Goal: Task Accomplishment & Management: Manage account settings

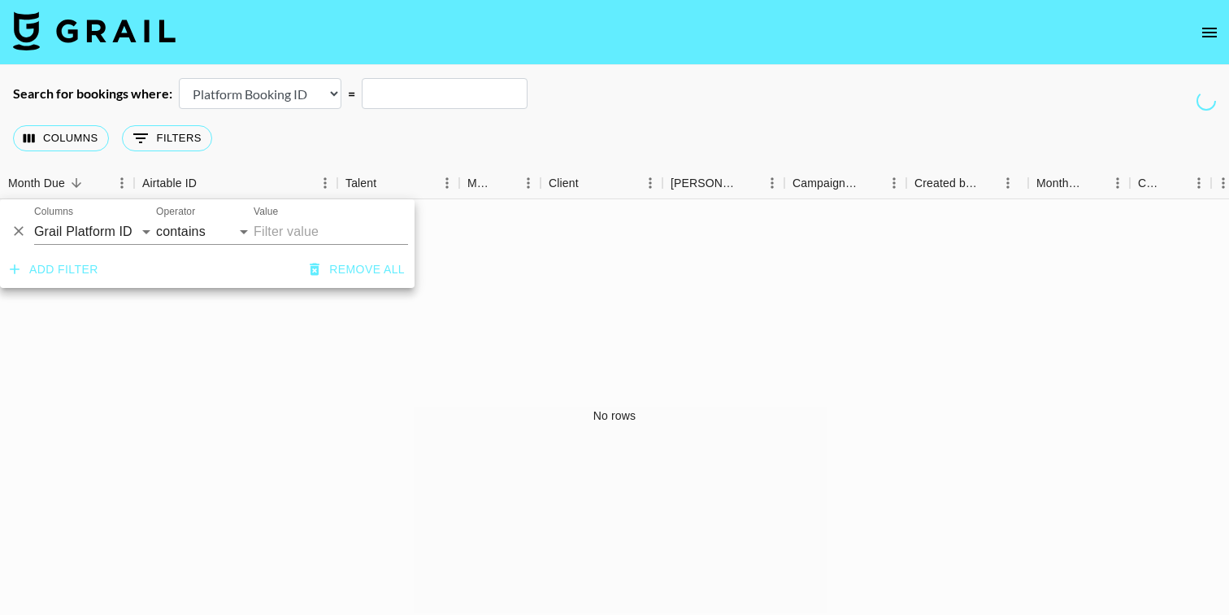
select select "id"
click at [161, 16] on img at bounding box center [94, 30] width 163 height 39
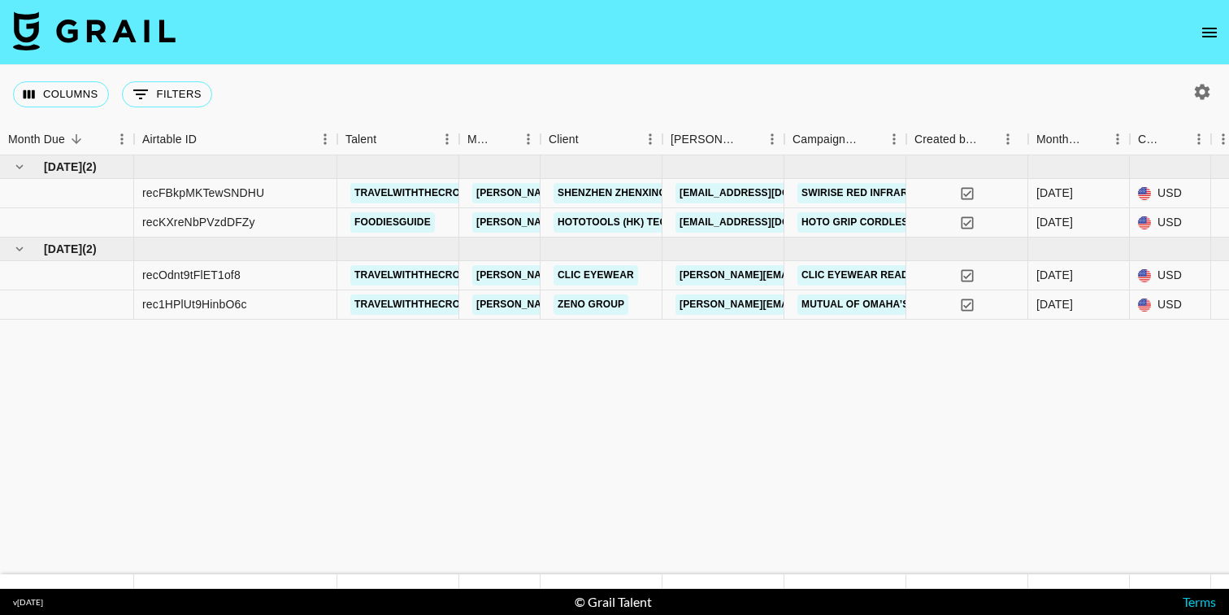
click at [1223, 25] on button "open drawer" at bounding box center [1210, 32] width 33 height 33
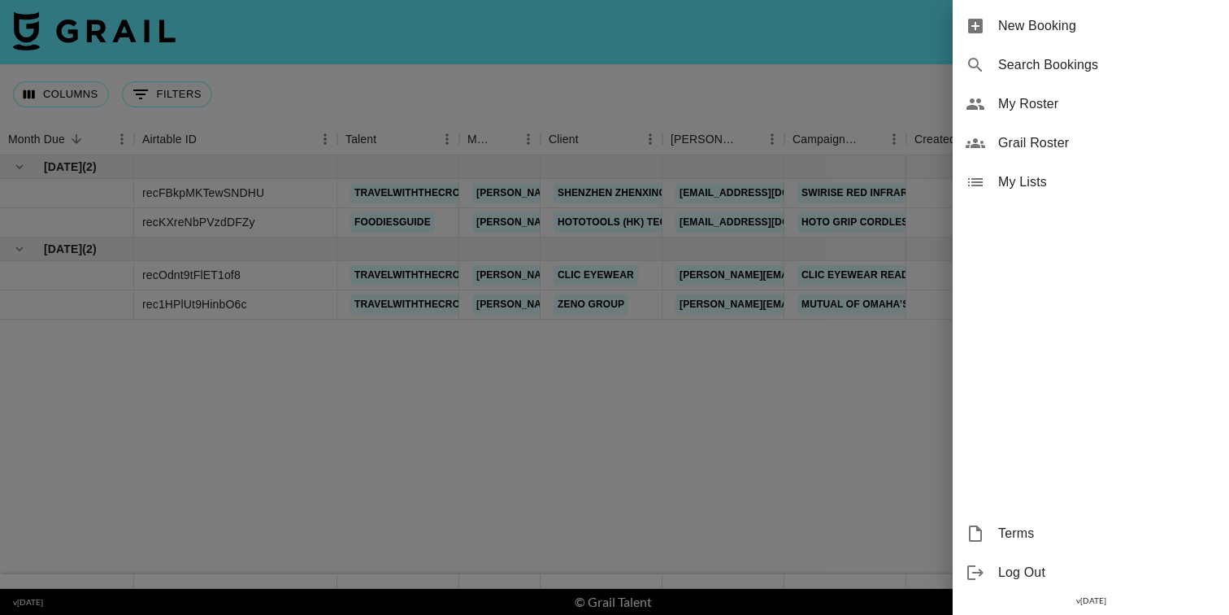
click at [1030, 109] on span "My Roster" at bounding box center [1108, 104] width 218 height 20
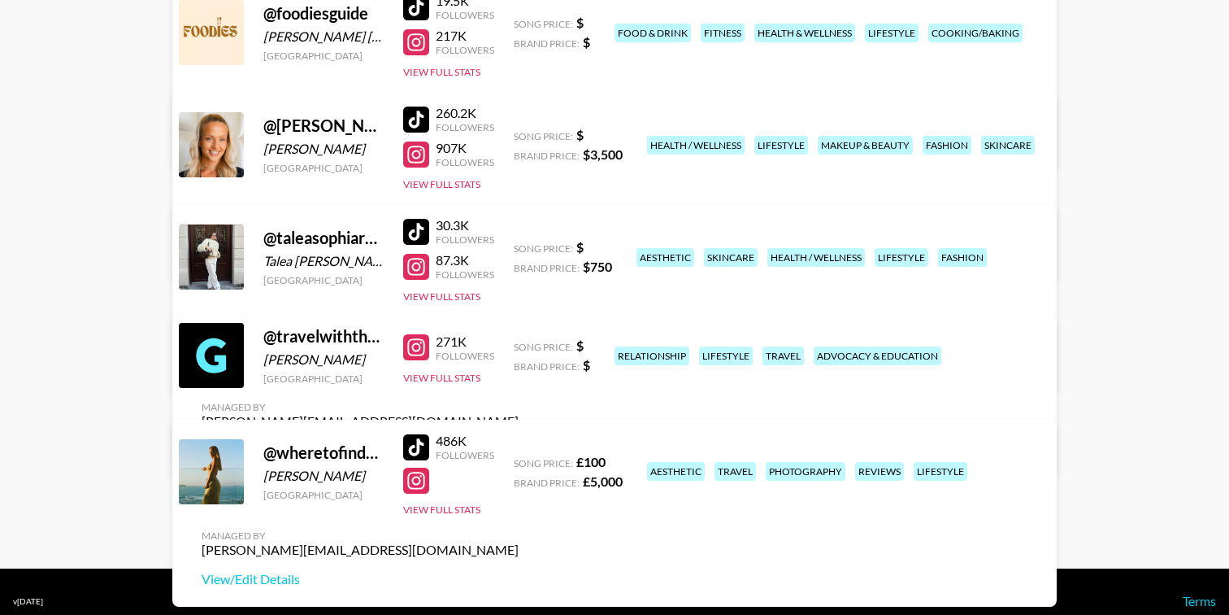
scroll to position [389, 0]
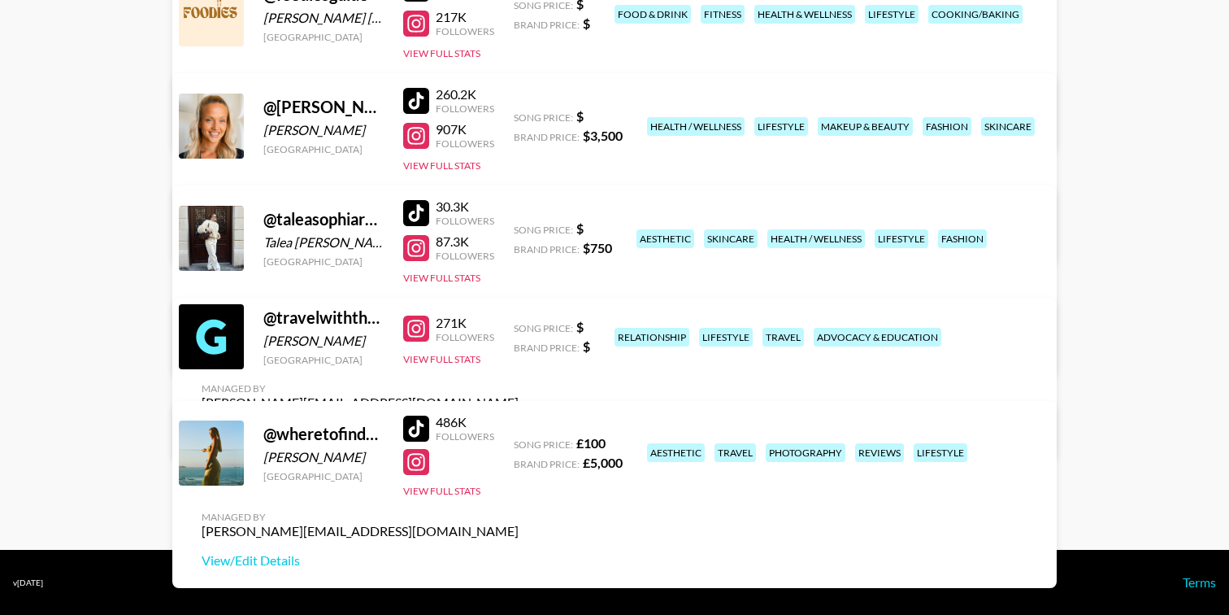
click at [519, 424] on link "View/Edit Details" at bounding box center [360, 432] width 317 height 16
click at [519, 552] on link "View/Edit Details" at bounding box center [360, 560] width 317 height 16
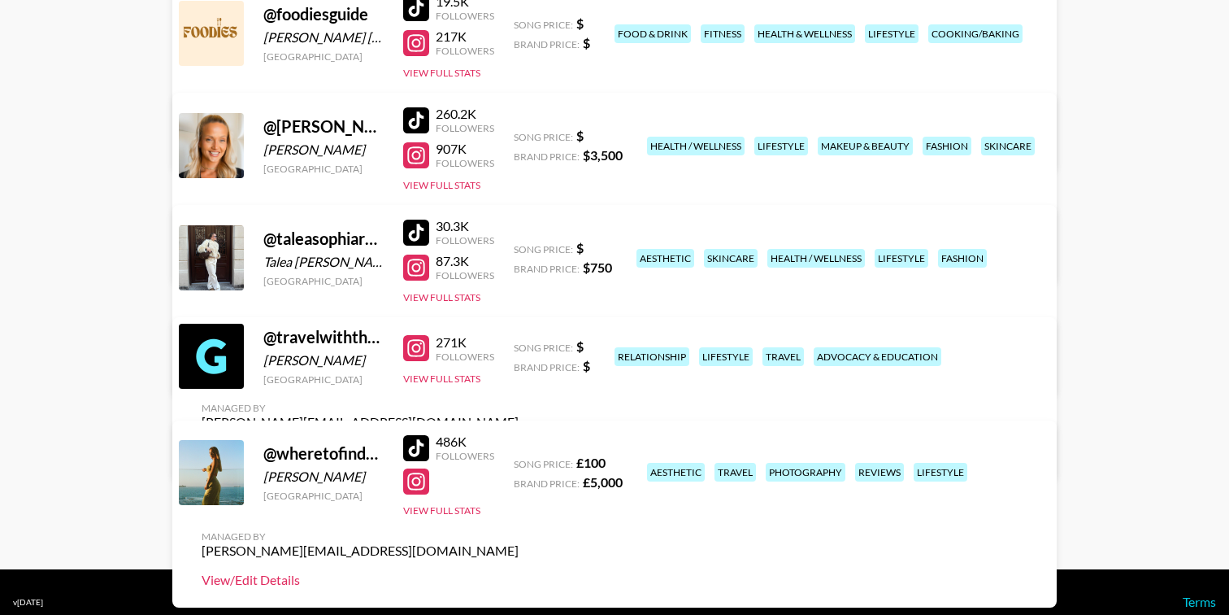
scroll to position [379, 0]
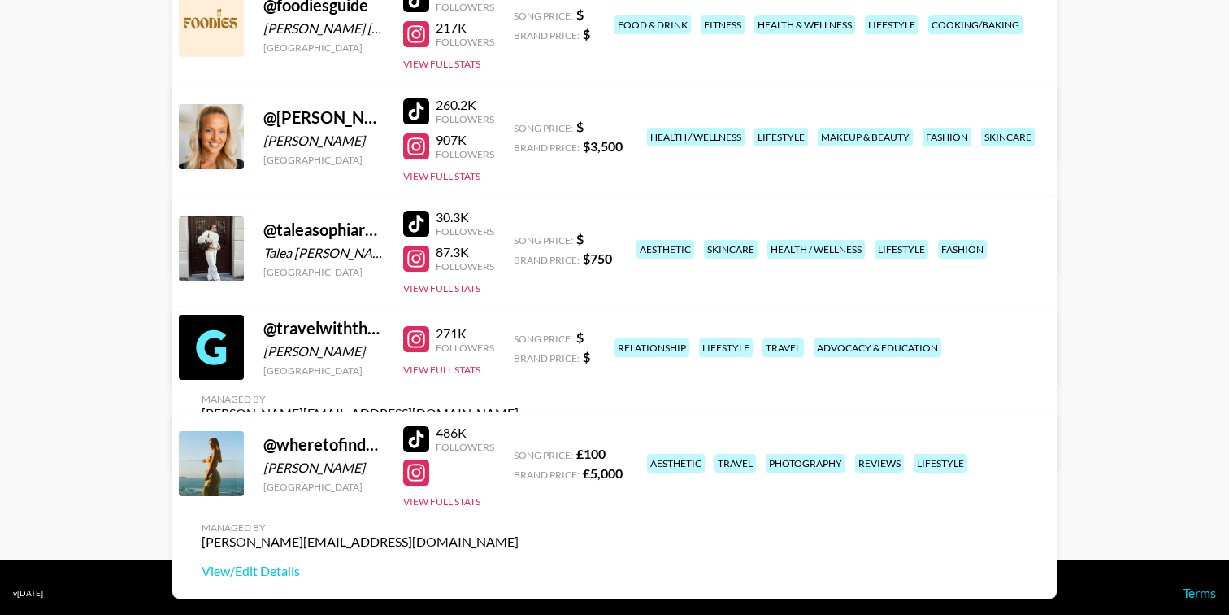
click at [519, 434] on link "View/Edit Details" at bounding box center [360, 442] width 317 height 16
click at [519, 563] on link "View/Edit Details" at bounding box center [360, 571] width 317 height 16
click at [465, 501] on button "View Full Stats" at bounding box center [441, 501] width 77 height 12
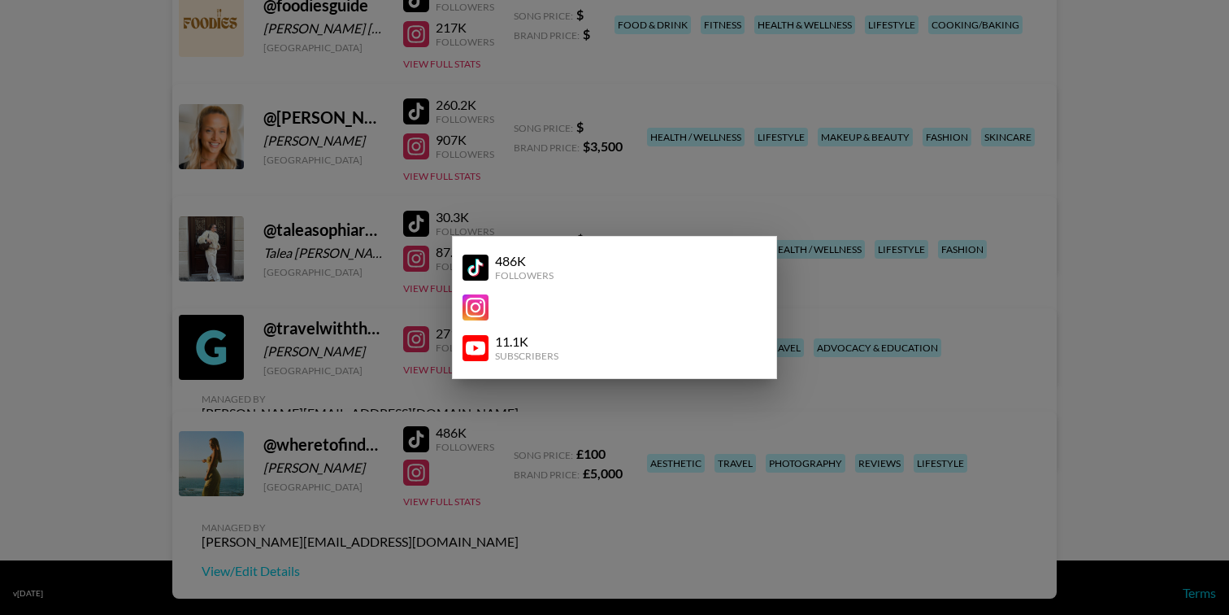
click at [1199, 356] on div at bounding box center [614, 307] width 1229 height 615
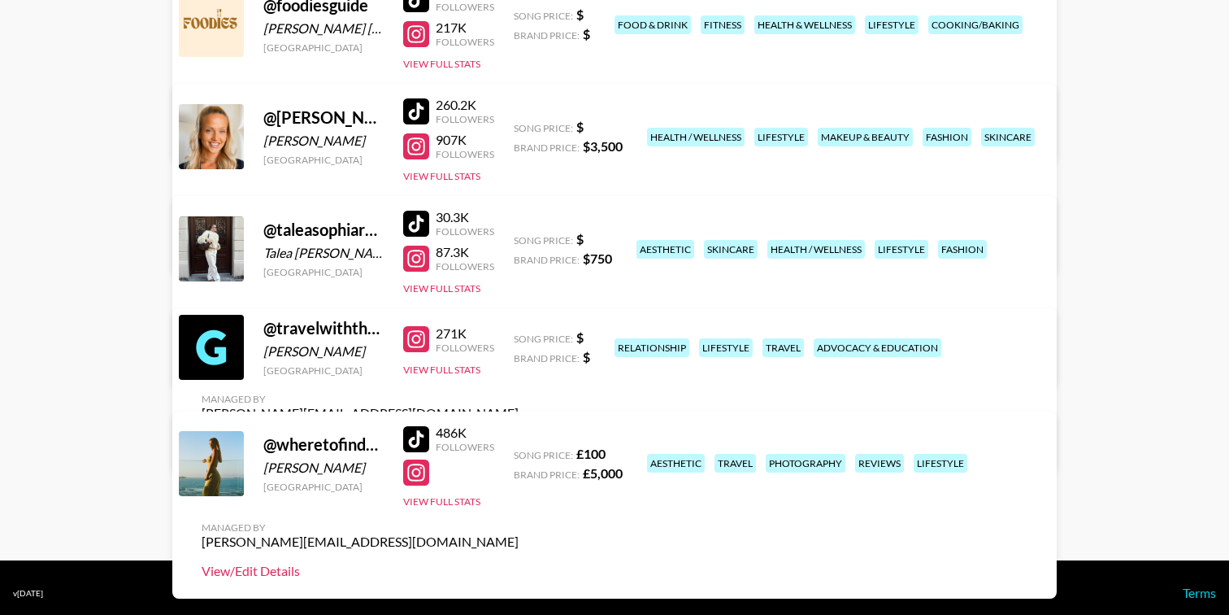
click at [519, 563] on link "View/Edit Details" at bounding box center [360, 571] width 317 height 16
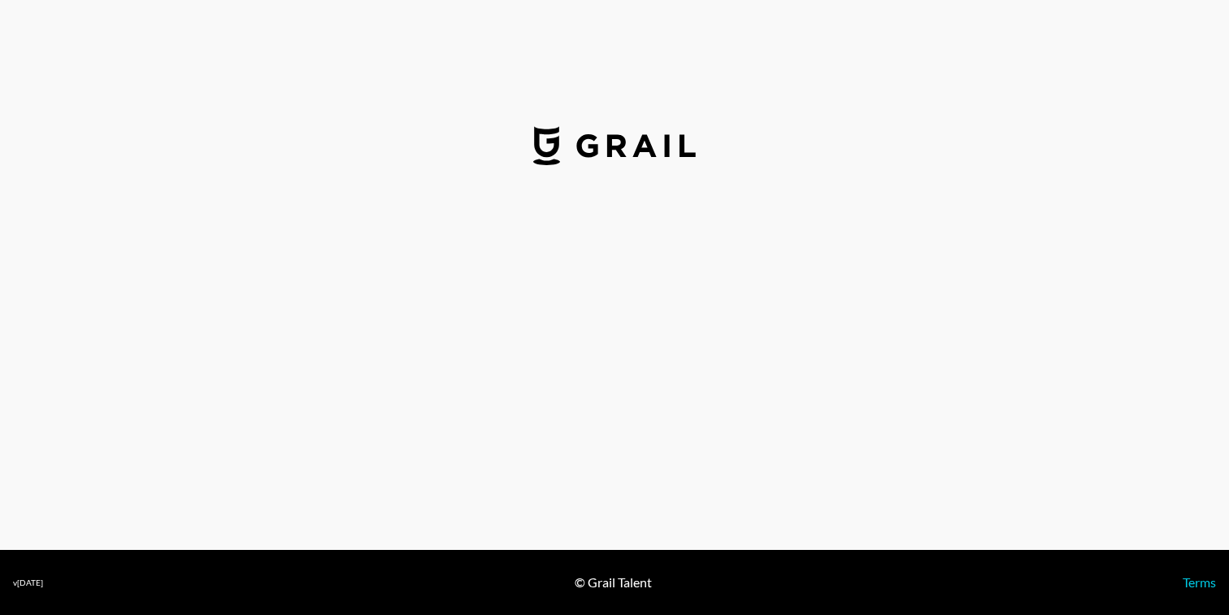
select select "USD"
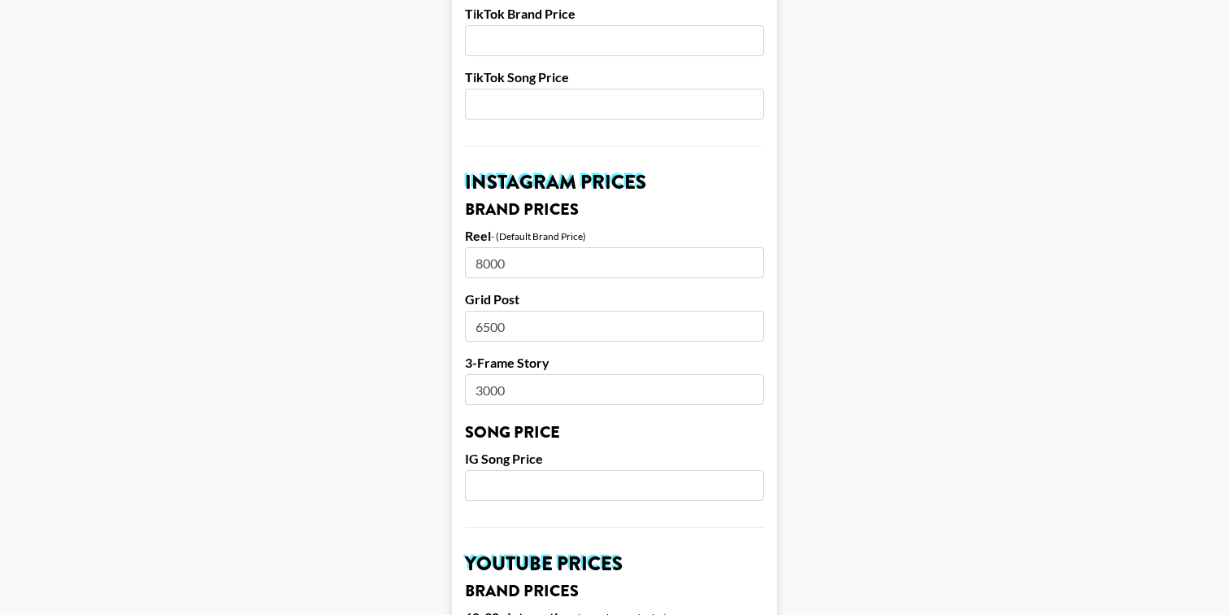
scroll to position [665, 0]
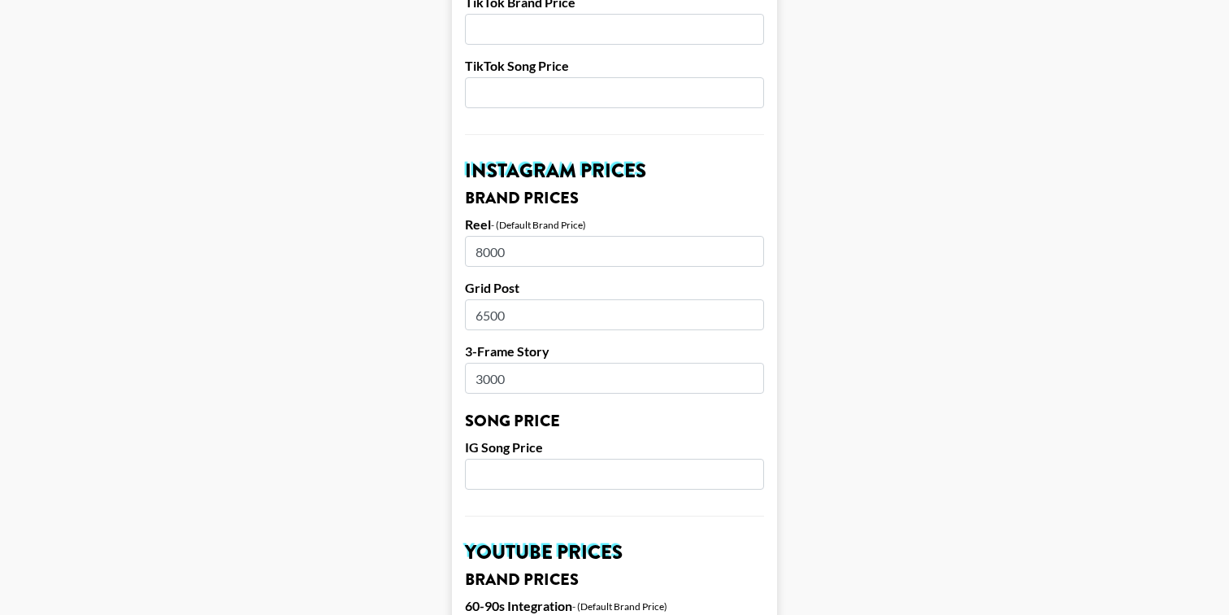
click at [486, 236] on input "8000" at bounding box center [614, 251] width 299 height 31
type input "9000"
click at [485, 299] on input "6500" at bounding box center [614, 314] width 299 height 31
type input "7500"
click at [518, 459] on input "number" at bounding box center [614, 474] width 299 height 31
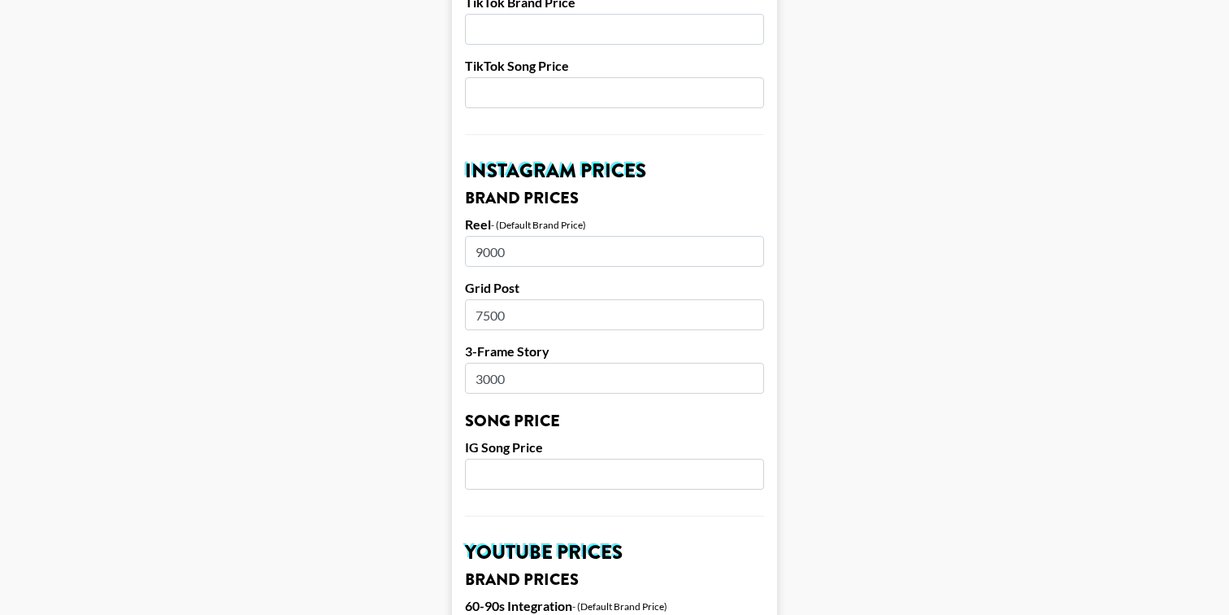
drag, startPoint x: 520, startPoint y: 360, endPoint x: 424, endPoint y: 360, distance: 96.0
click at [424, 360] on main "Airtable ID: recPdOVyBCVSytSV1 Manager(s) clarissa.lucattini@grail-talent.com ​…" at bounding box center [614, 449] width 1203 height 2047
type input "4000"
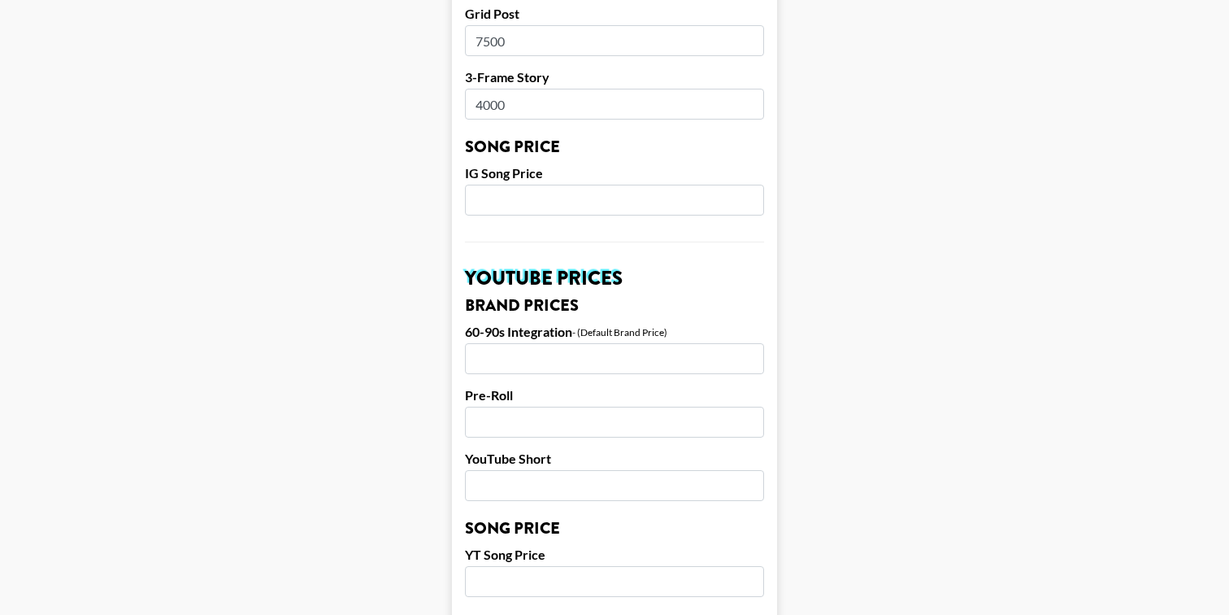
scroll to position [960, 0]
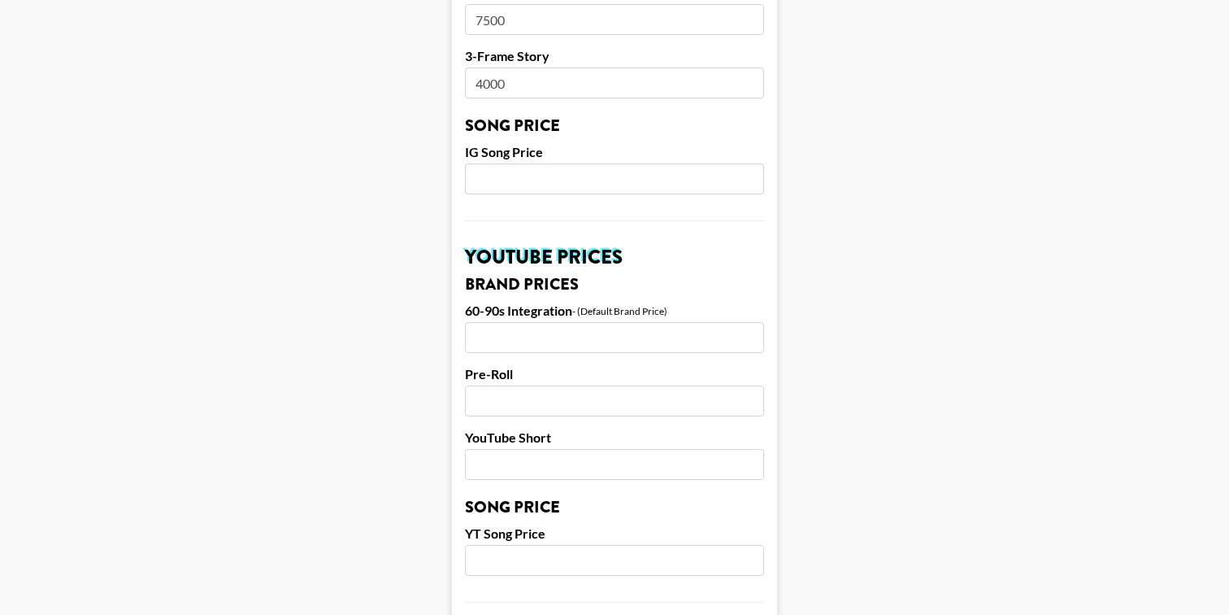
click at [518, 329] on input "number" at bounding box center [614, 337] width 299 height 31
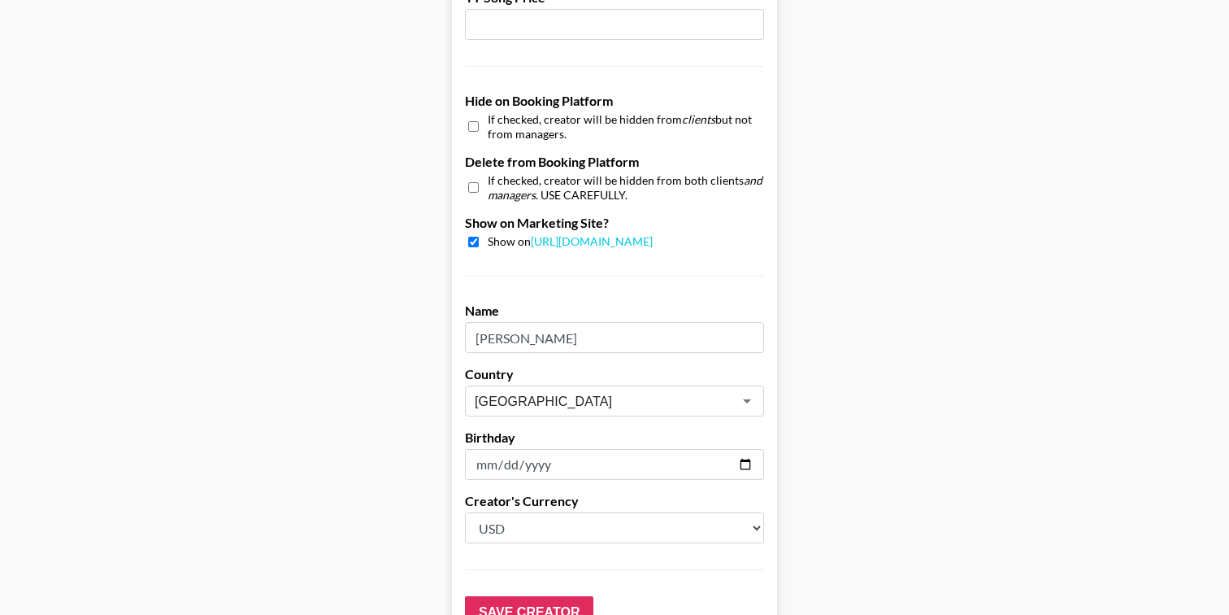
scroll to position [1591, 0]
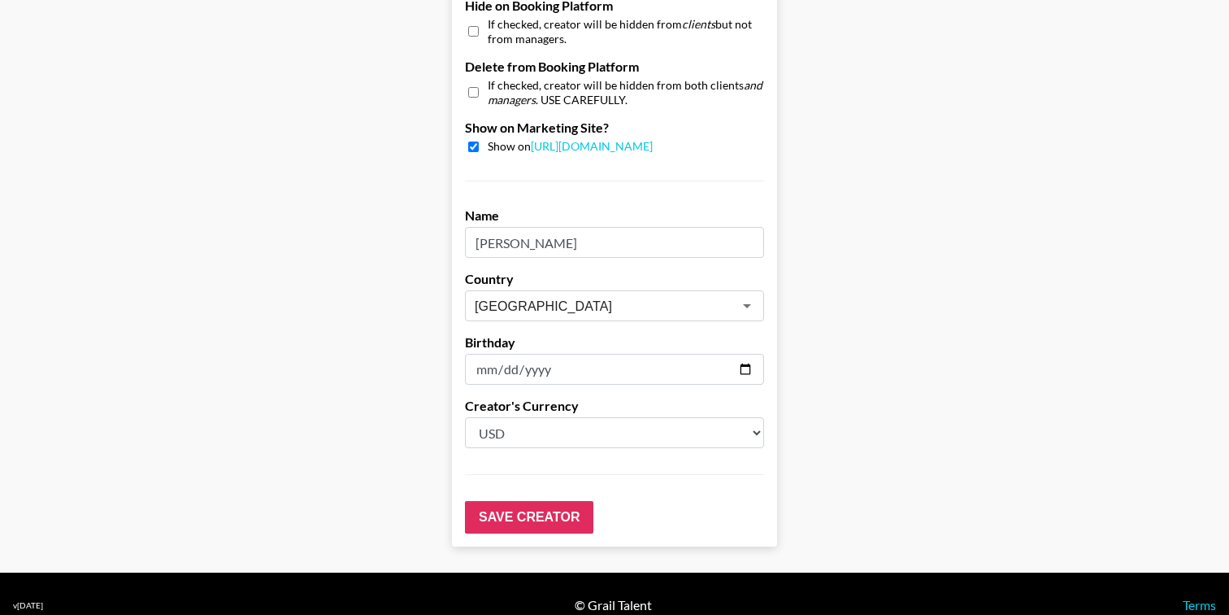
type input "1000"
click at [557, 417] on select "Select a Currency USD GBP" at bounding box center [614, 432] width 299 height 31
select select "GBP"
click at [465, 417] on select "Select a Currency USD GBP" at bounding box center [614, 432] width 299 height 31
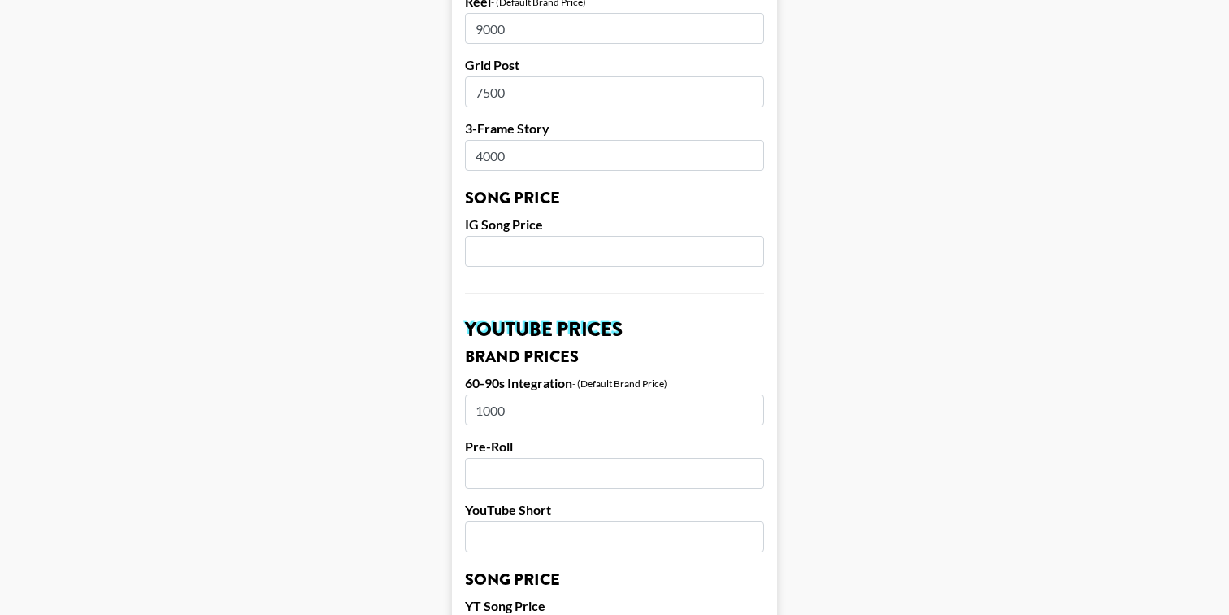
scroll to position [878, 0]
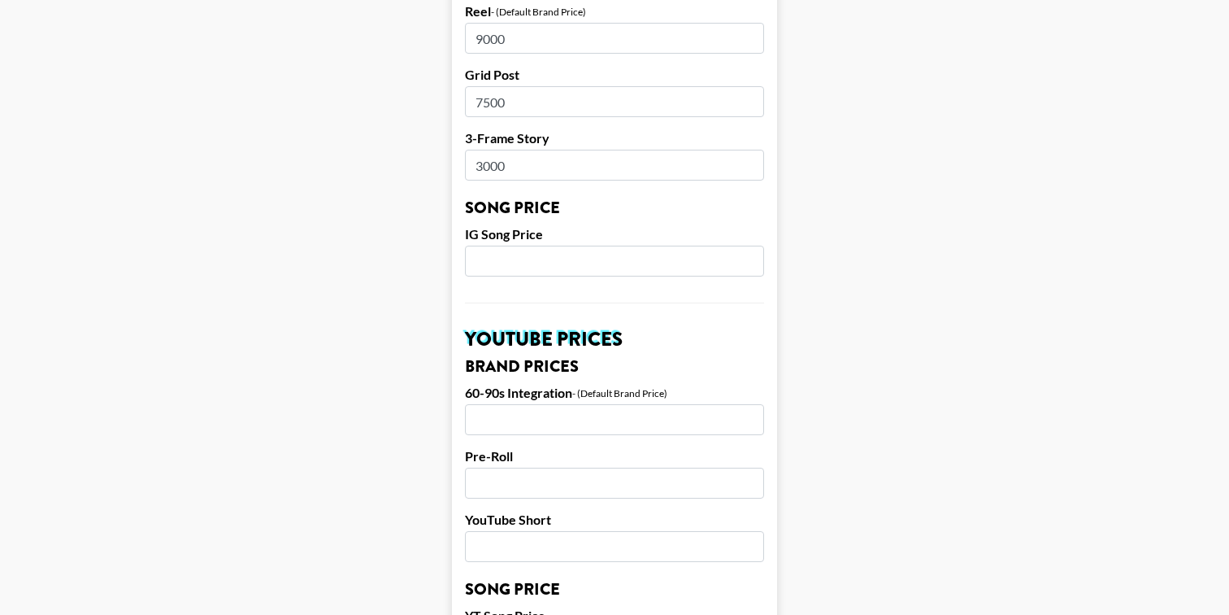
type input "3000"
type input "6500"
type input "8000"
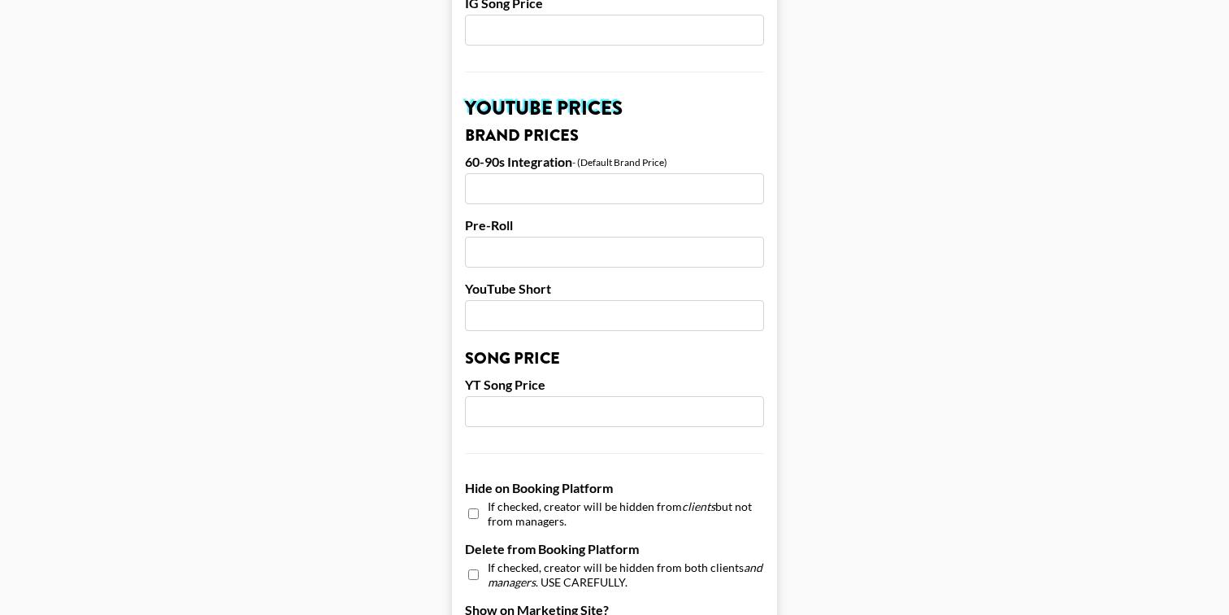
scroll to position [1130, 0]
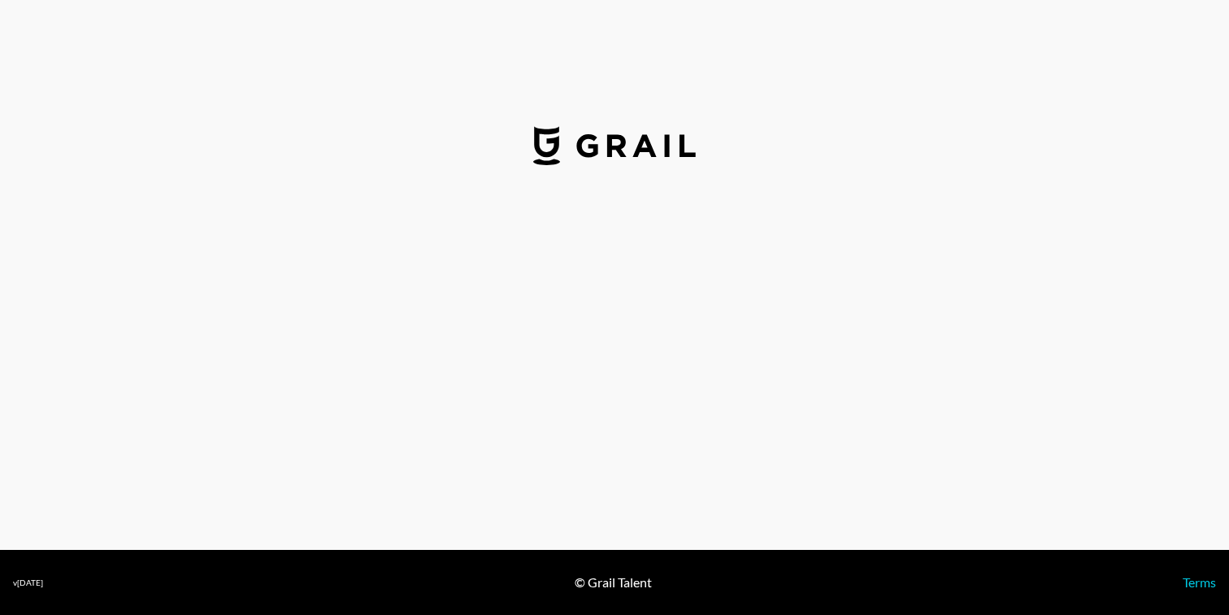
select select "GBP"
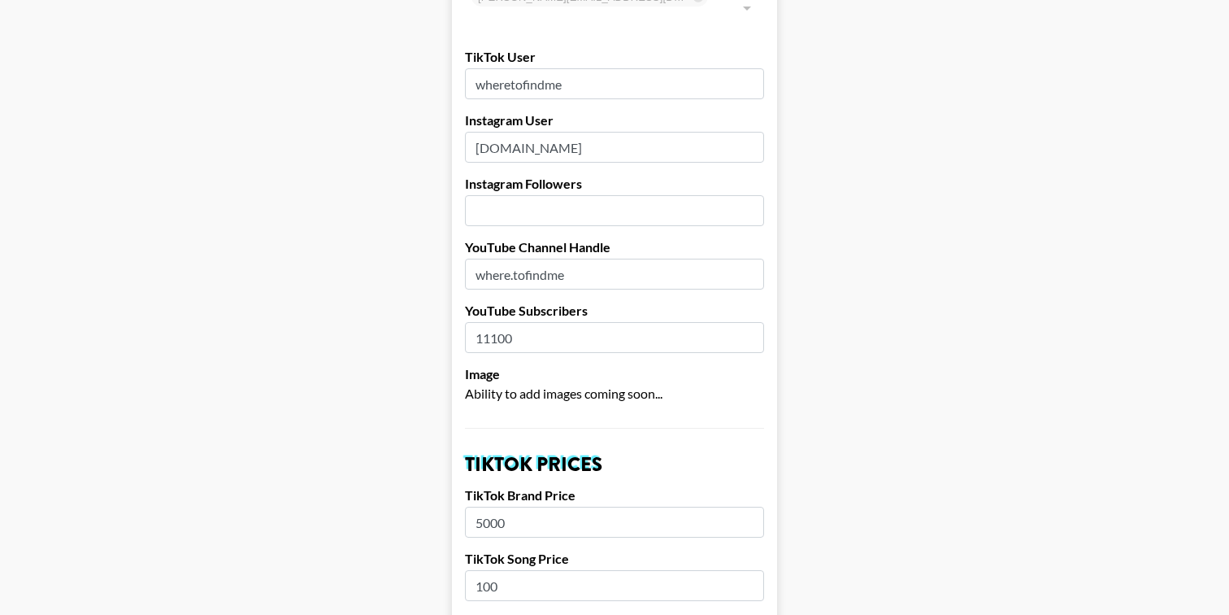
scroll to position [171, 0]
click at [495, 197] on input "number" at bounding box center [614, 212] width 299 height 31
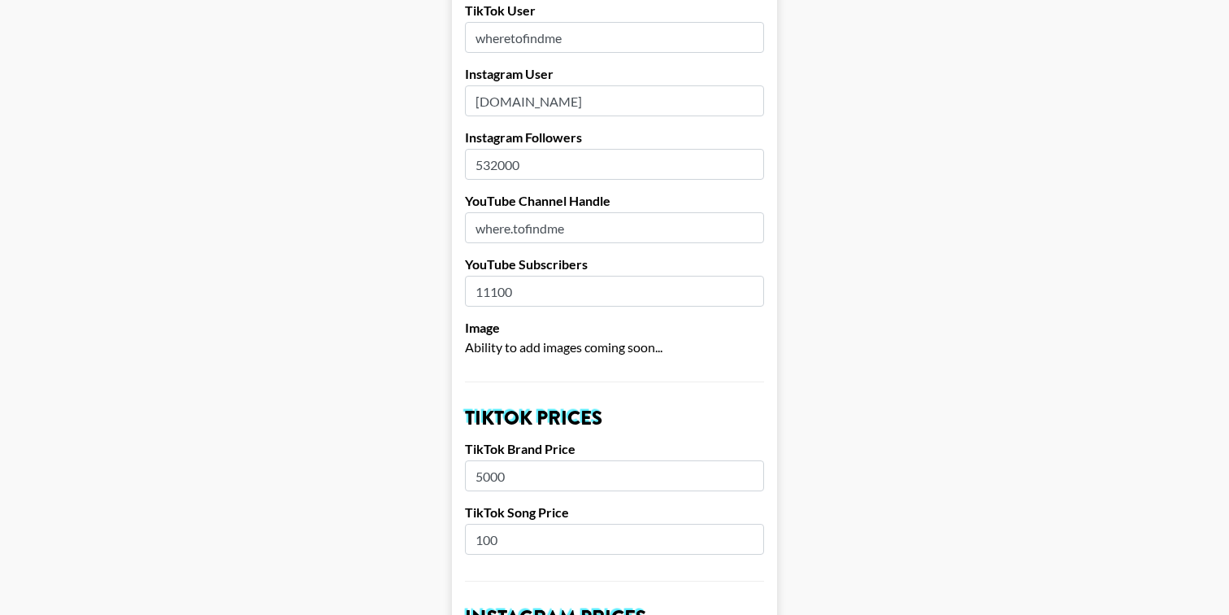
scroll to position [251, 0]
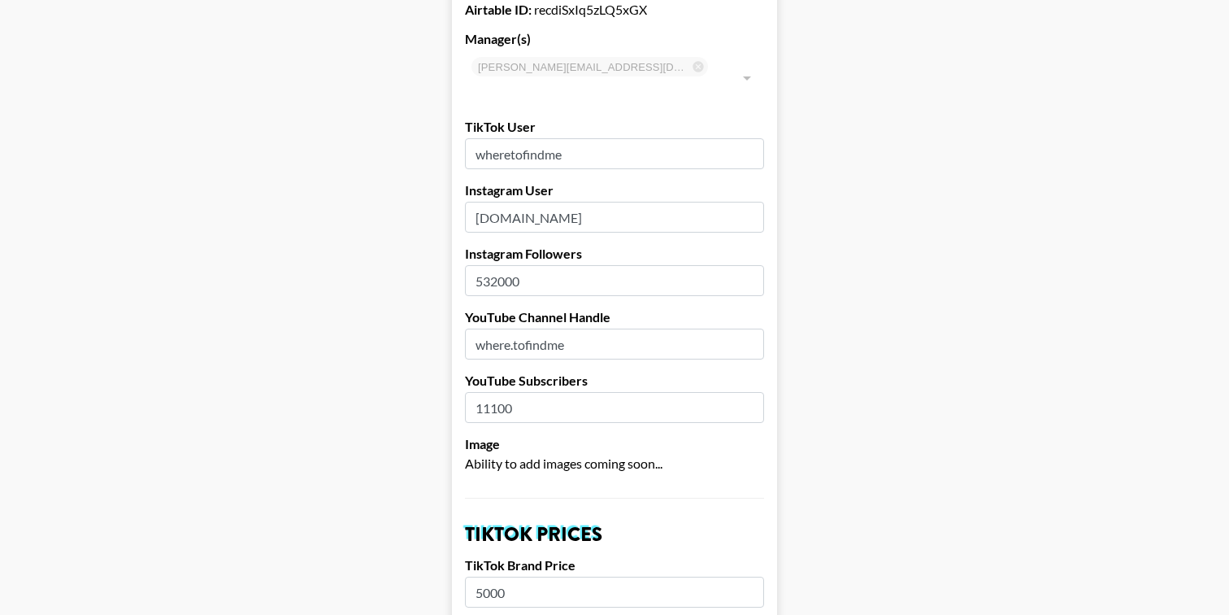
type input "532000"
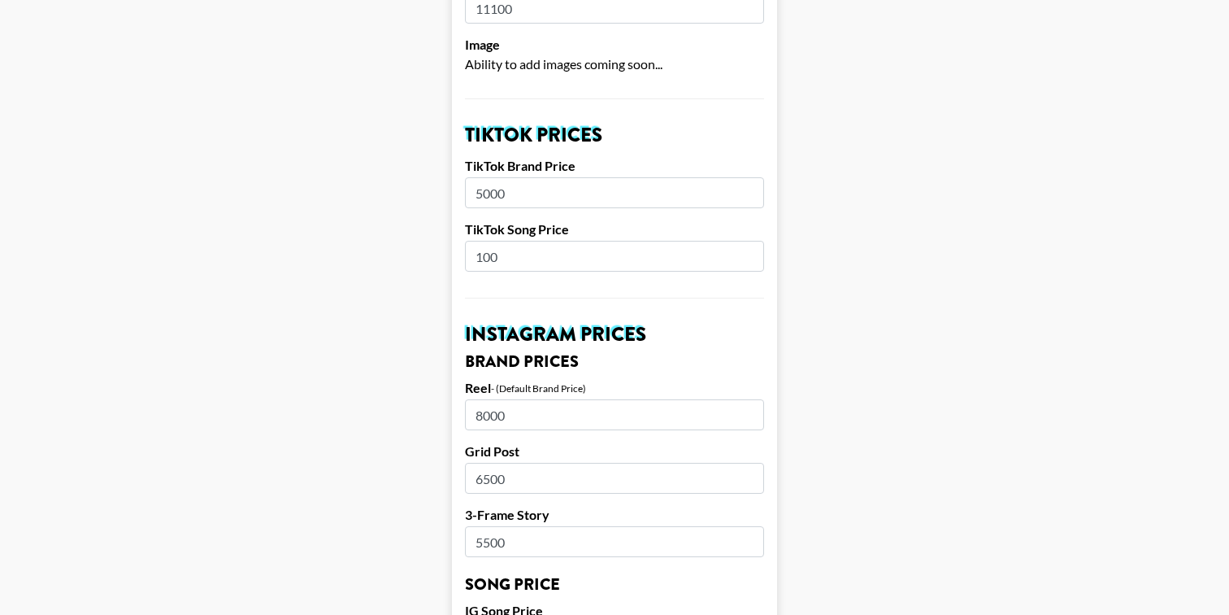
scroll to position [510, 0]
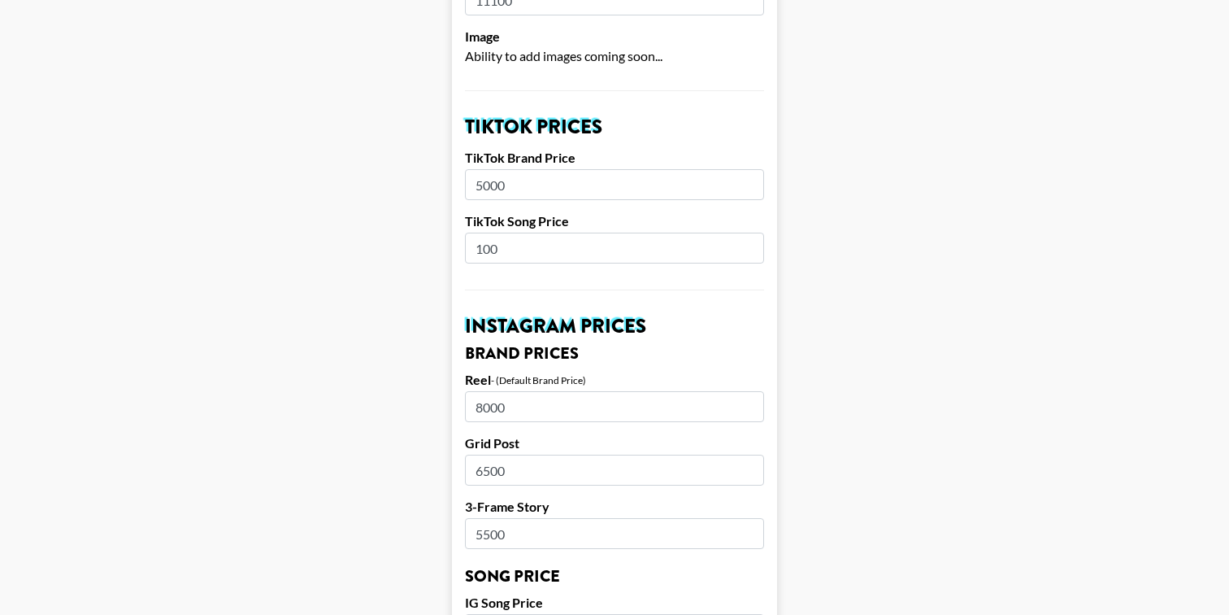
drag, startPoint x: 533, startPoint y: 380, endPoint x: 436, endPoint y: 380, distance: 97.6
click at [436, 380] on main "Airtable ID: recdiSxIq5zLQ5xGX Manager(s) clarissa.lucattini@grail-talent.com ​…" at bounding box center [614, 604] width 1203 height 2047
type input "9000"
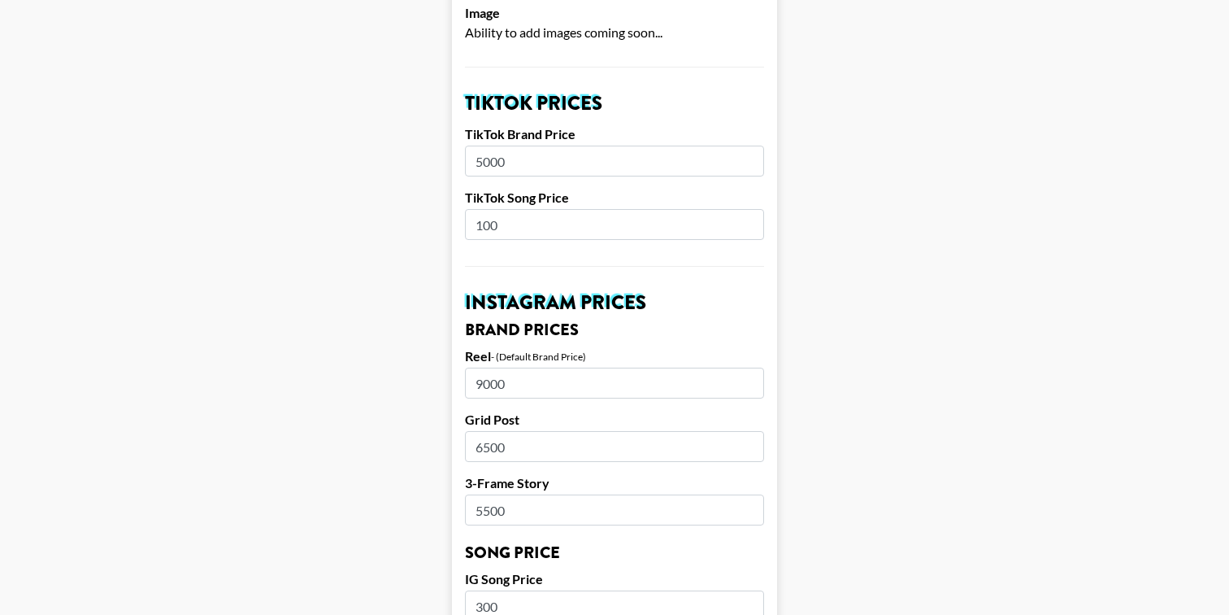
scroll to position [544, 0]
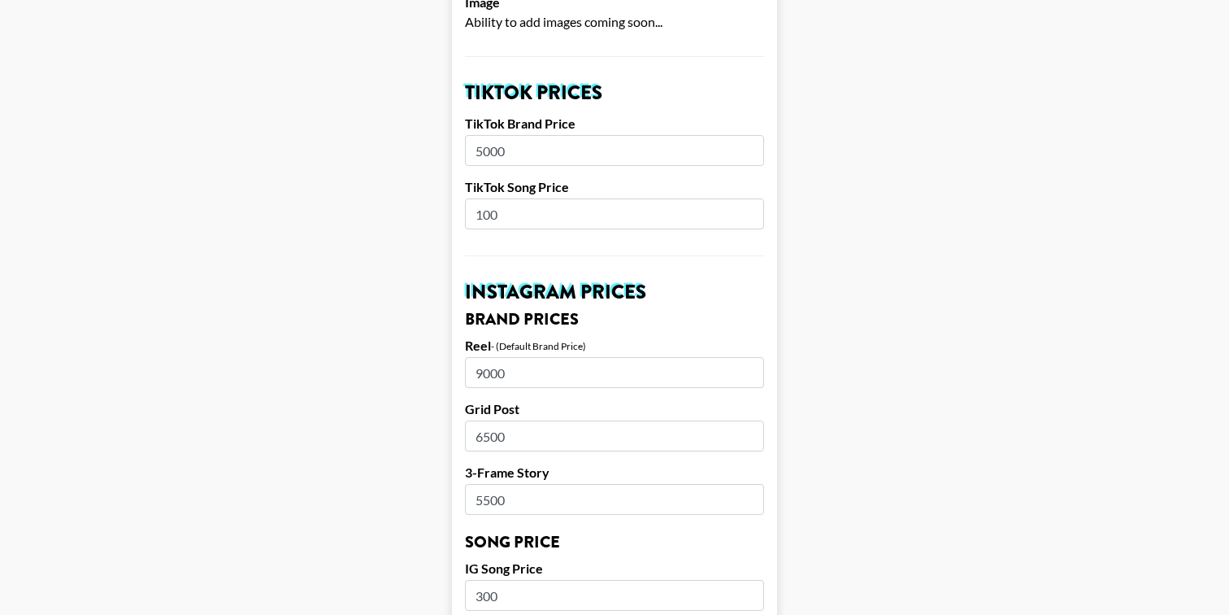
drag, startPoint x: 518, startPoint y: 420, endPoint x: 452, endPoint y: 420, distance: 65.9
click at [452, 420] on form "Airtable ID: recdiSxIq5zLQ5xGX Manager(s) clarissa.lucattini@grail-talent.com ​…" at bounding box center [614, 570] width 325 height 2047
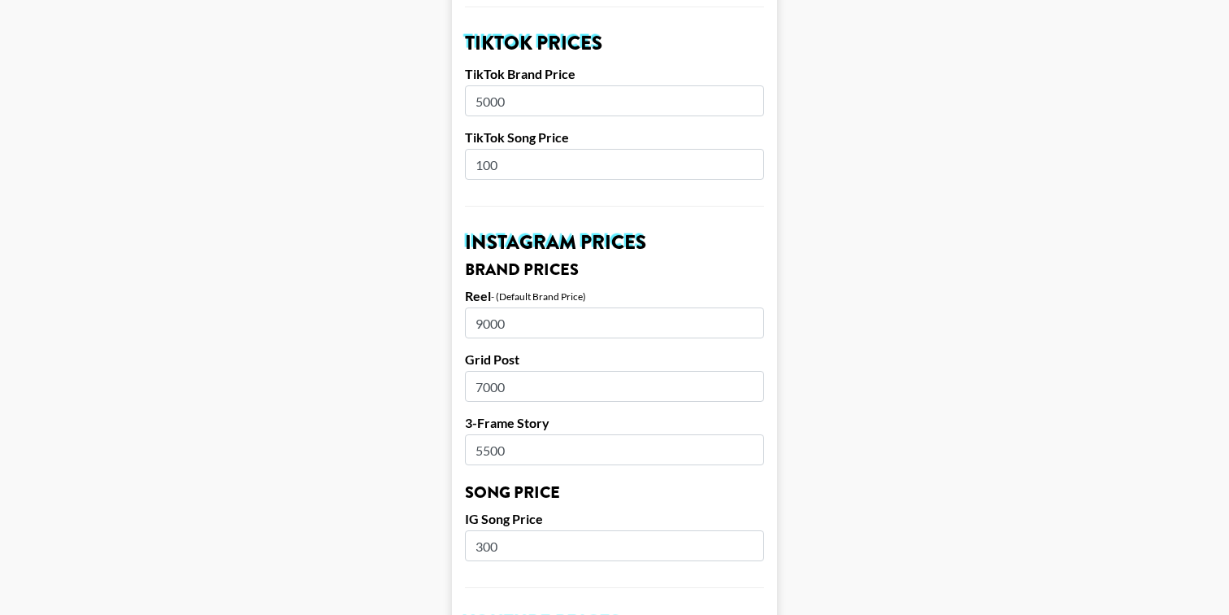
scroll to position [594, 0]
type input "7000"
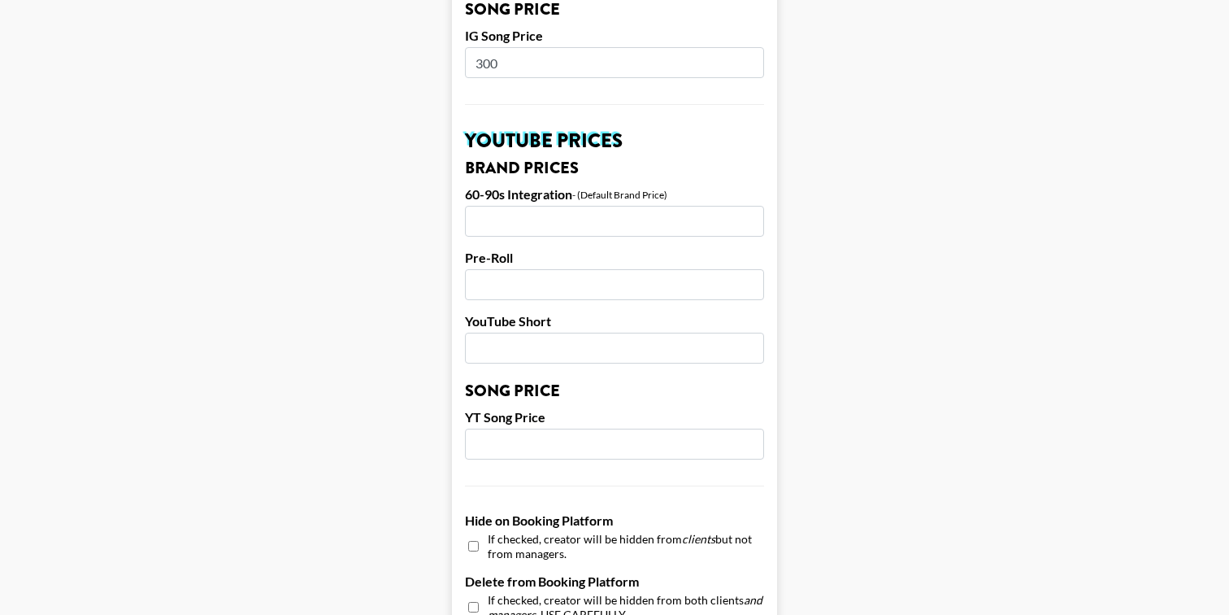
scroll to position [1097, 0]
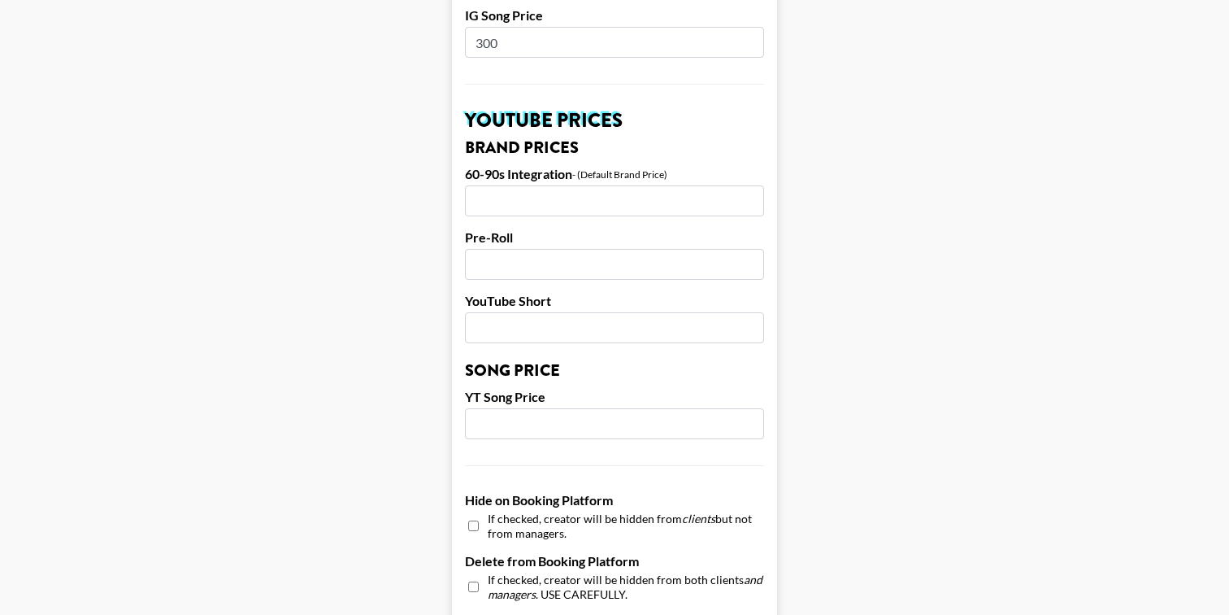
click at [486, 185] on input "number" at bounding box center [614, 200] width 299 height 31
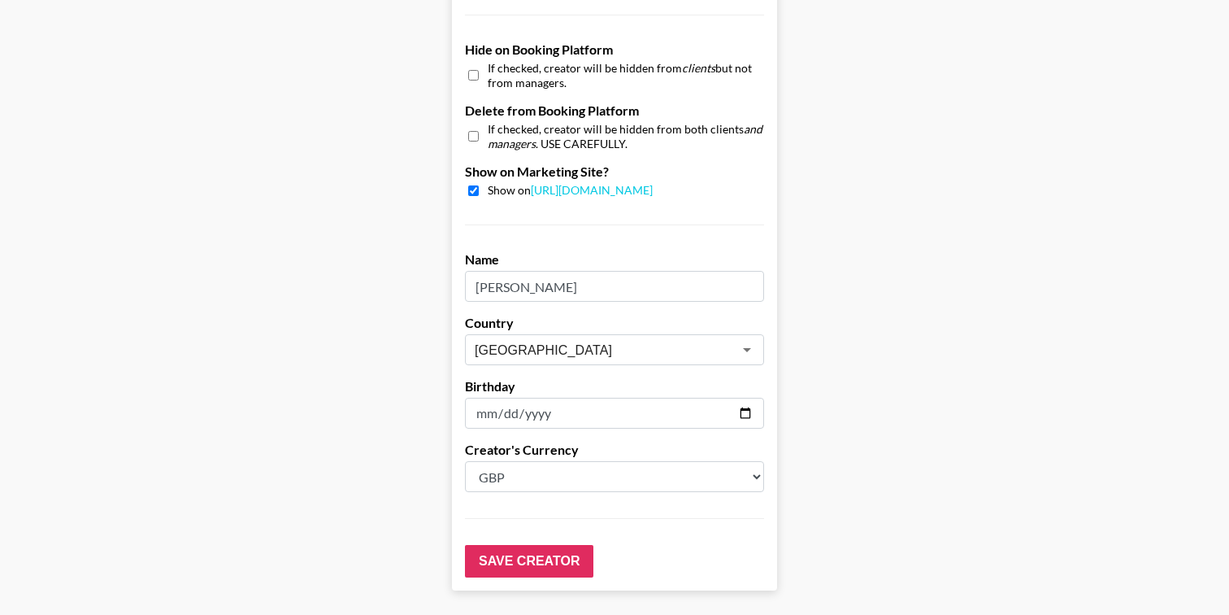
scroll to position [1551, 0]
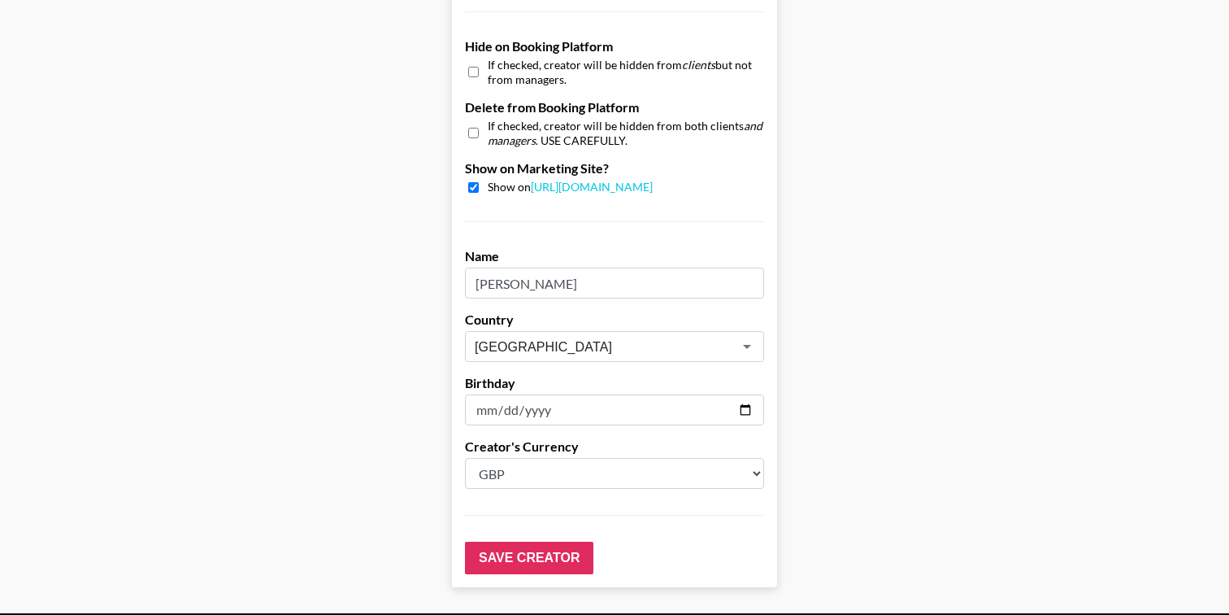
type input "1000"
click at [552, 458] on select "Select a Currency USD GBP" at bounding box center [614, 473] width 299 height 31
select select "USD"
click at [465, 458] on select "Select a Currency USD GBP" at bounding box center [614, 473] width 299 height 31
click at [534, 542] on input "Save Creator" at bounding box center [529, 558] width 128 height 33
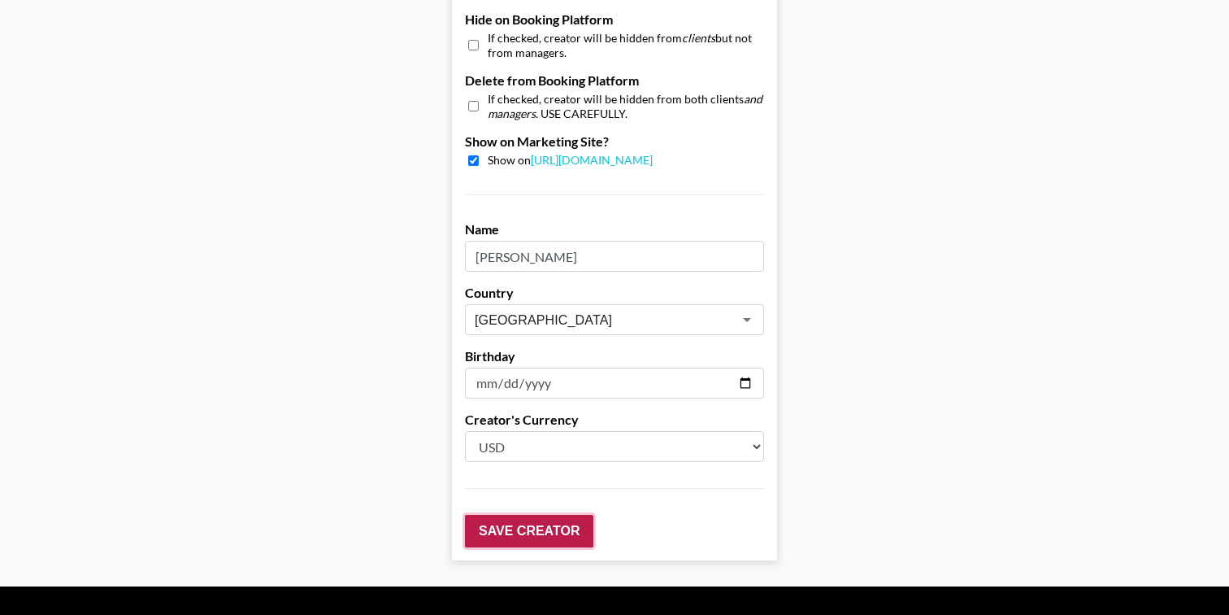
scroll to position [1643, 0]
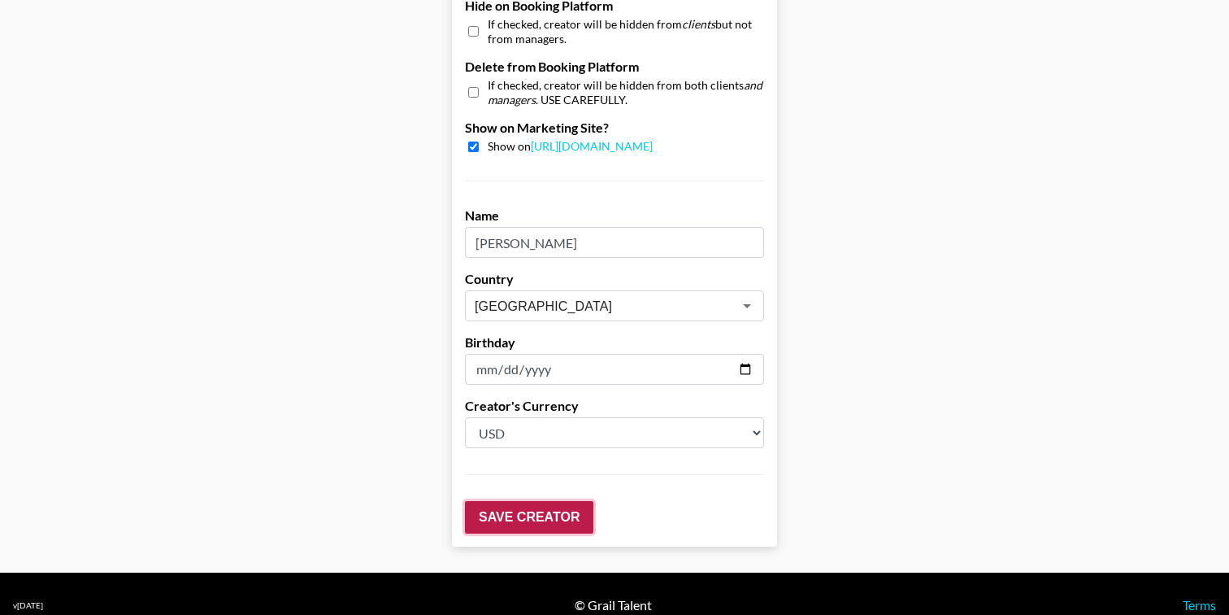
click at [504, 501] on input "Save Creator" at bounding box center [529, 517] width 128 height 33
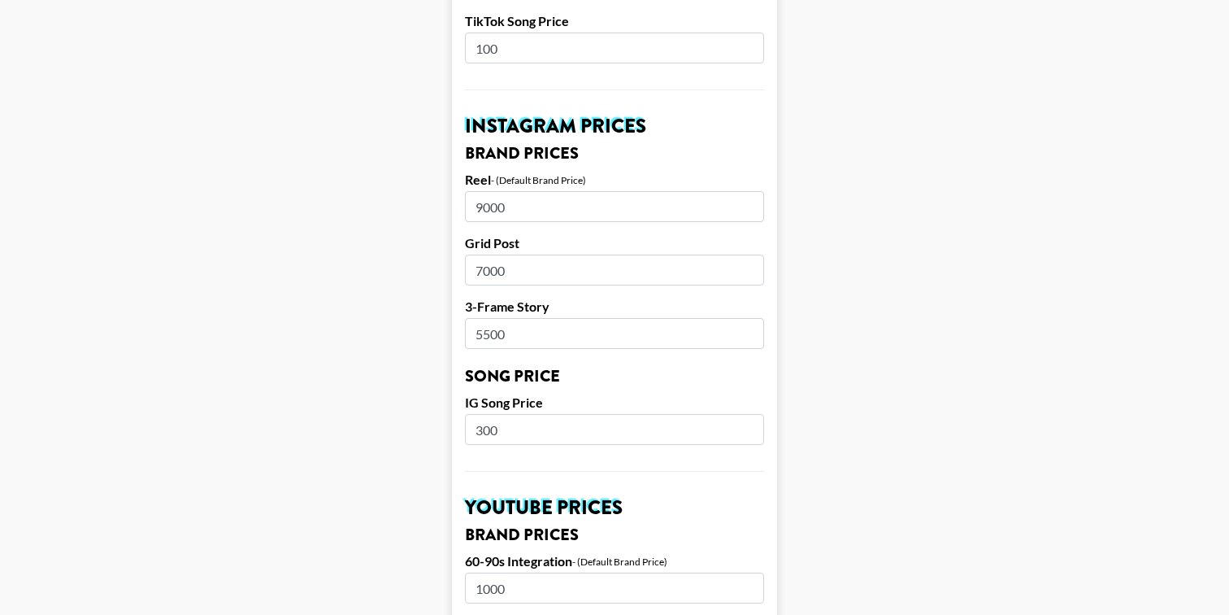
scroll to position [760, 0]
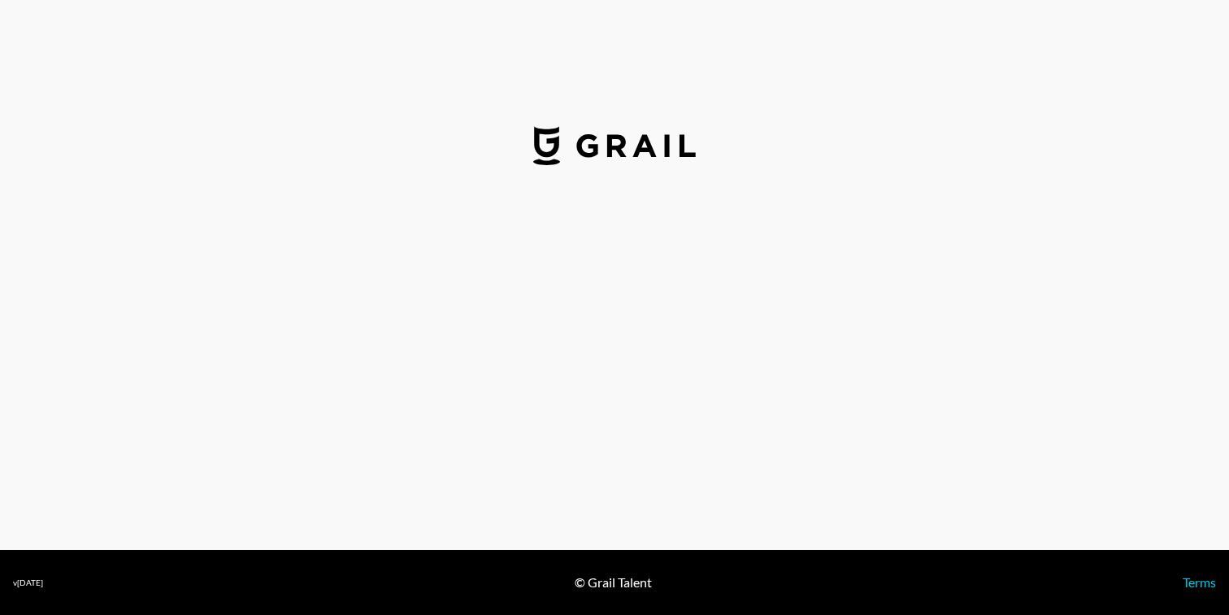
select select "USD"
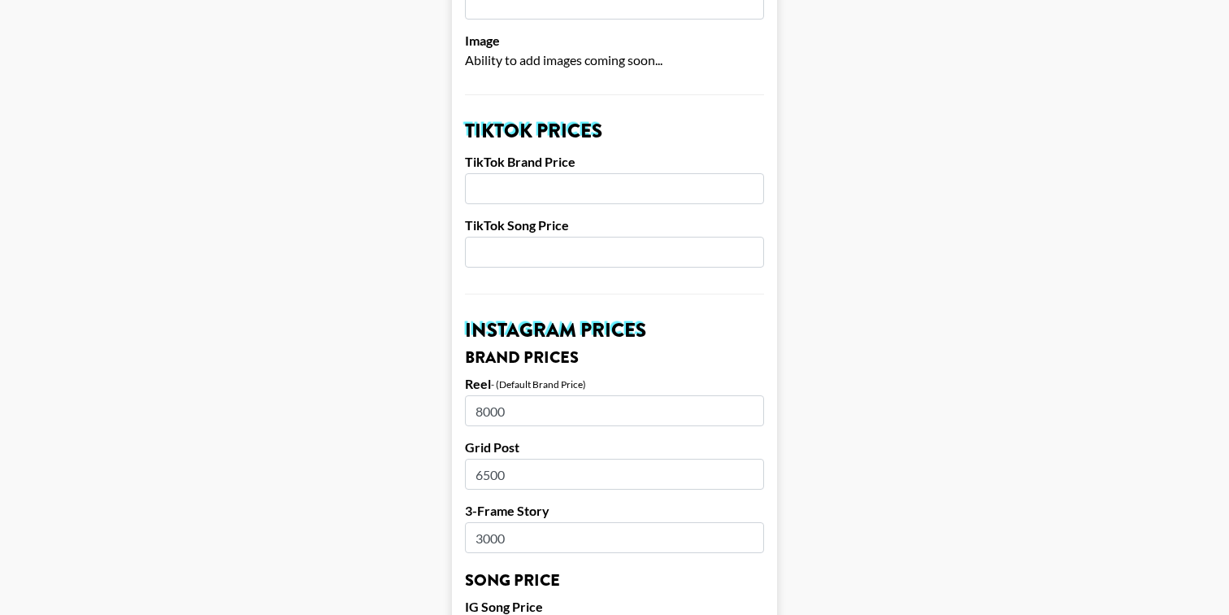
scroll to position [507, 0]
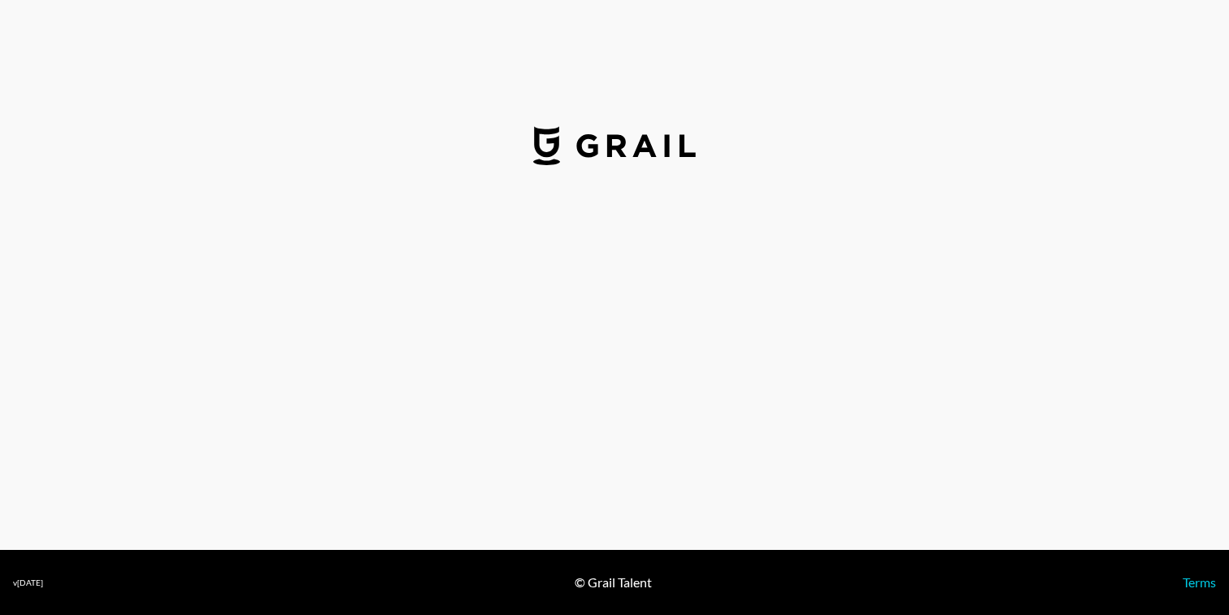
select select "GBP"
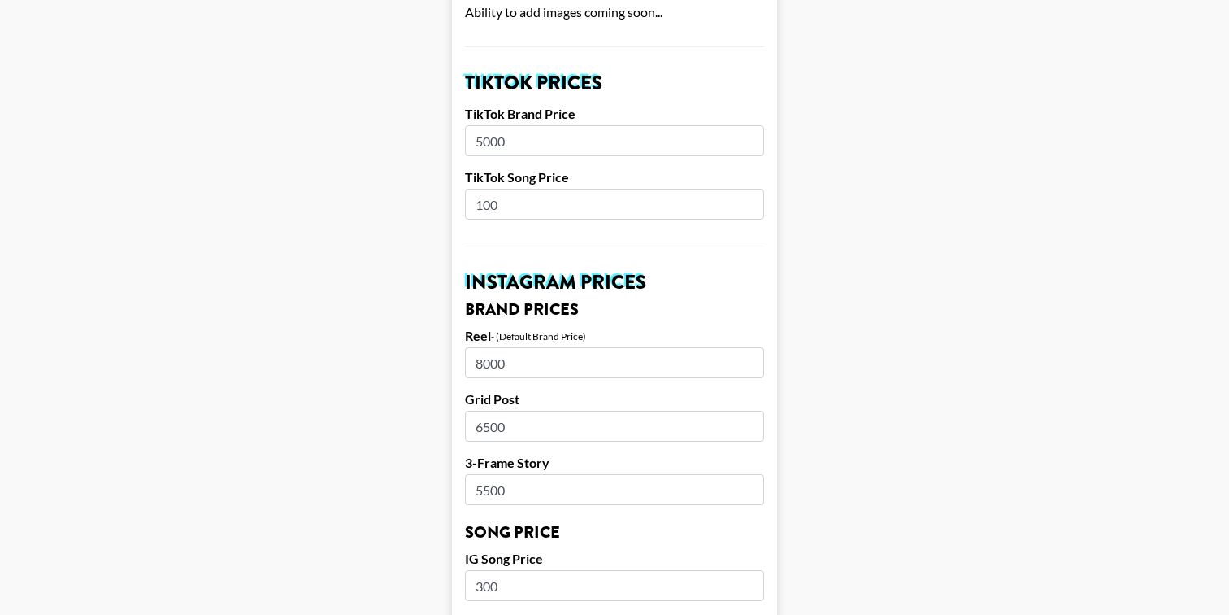
scroll to position [555, 0]
drag, startPoint x: 550, startPoint y: 336, endPoint x: 432, endPoint y: 334, distance: 117.9
click at [432, 334] on main "Airtable ID: recdiSxIq5zLQ5xGX Manager(s) [PERSON_NAME][EMAIL_ADDRESS][DOMAIN_N…" at bounding box center [614, 560] width 1203 height 2047
